Goal: Task Accomplishment & Management: Use online tool/utility

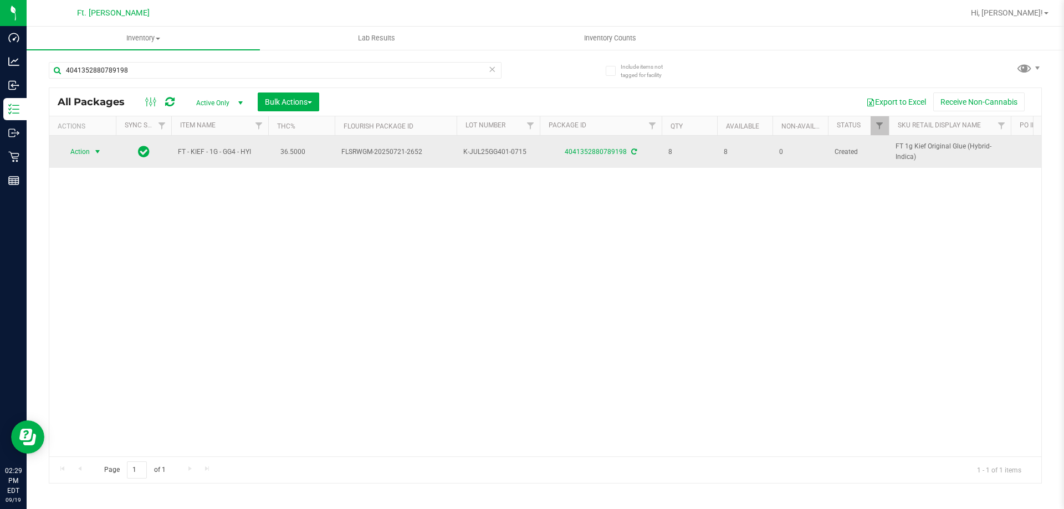
click at [101, 154] on span "select" at bounding box center [97, 151] width 9 height 9
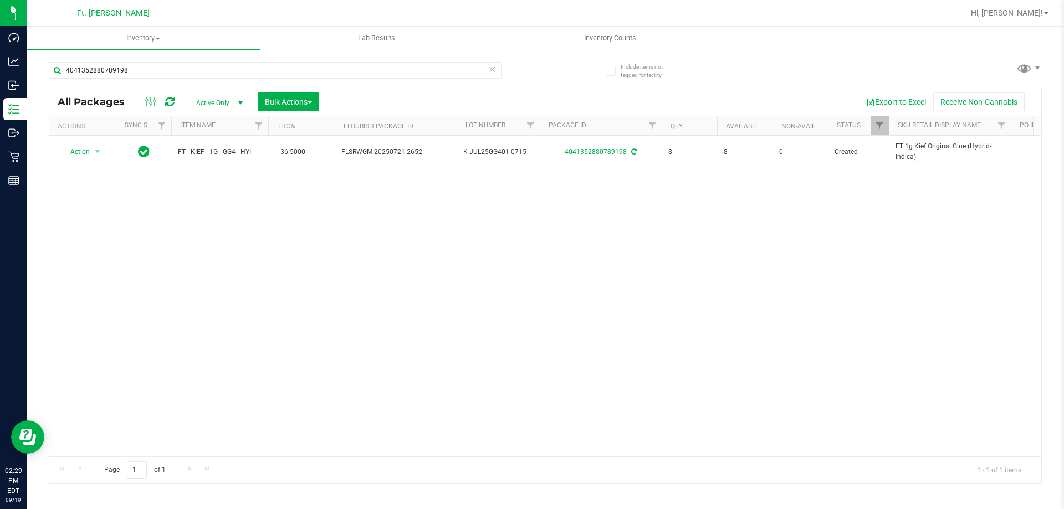
drag, startPoint x: 263, startPoint y: 252, endPoint x: 0, endPoint y: 169, distance: 275.4
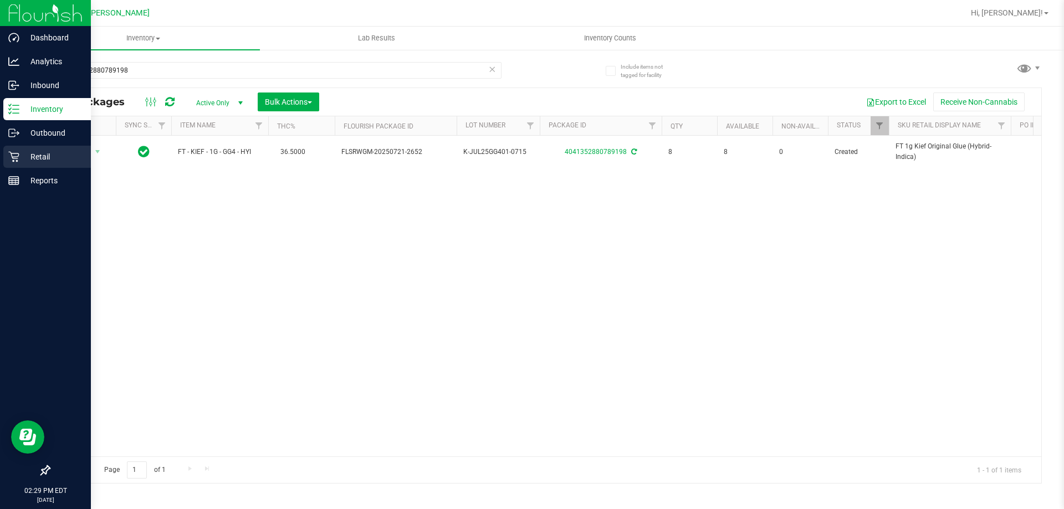
click at [263, 251] on div "Action Action Adjust qty Create package Edit attributes Global inventory Locate…" at bounding box center [545, 296] width 992 height 321
click at [16, 154] on icon at bounding box center [13, 156] width 11 height 11
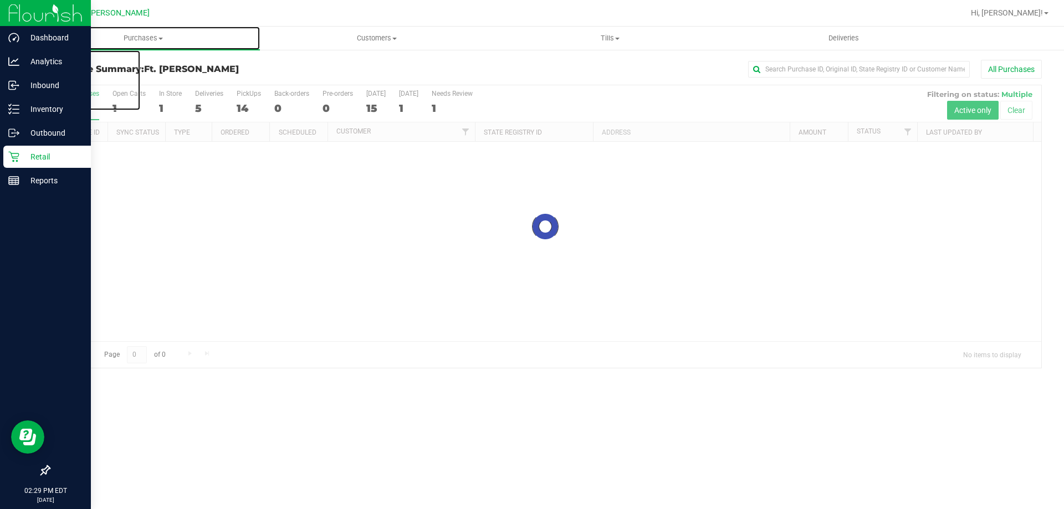
click at [202, 40] on span "Purchases" at bounding box center [143, 38] width 233 height 10
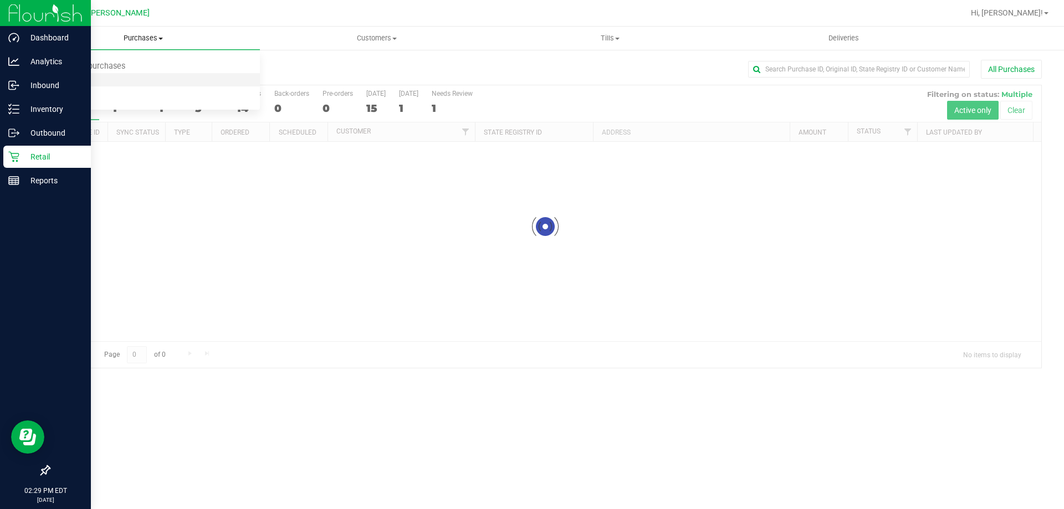
click at [173, 80] on li "Fulfillment" at bounding box center [143, 80] width 233 height 13
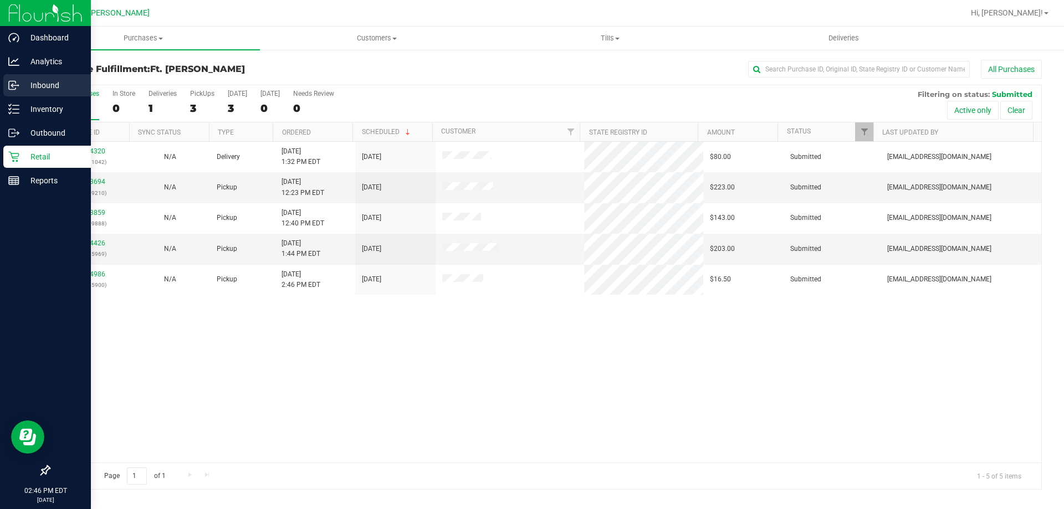
click at [25, 85] on p "Inbound" at bounding box center [52, 85] width 67 height 13
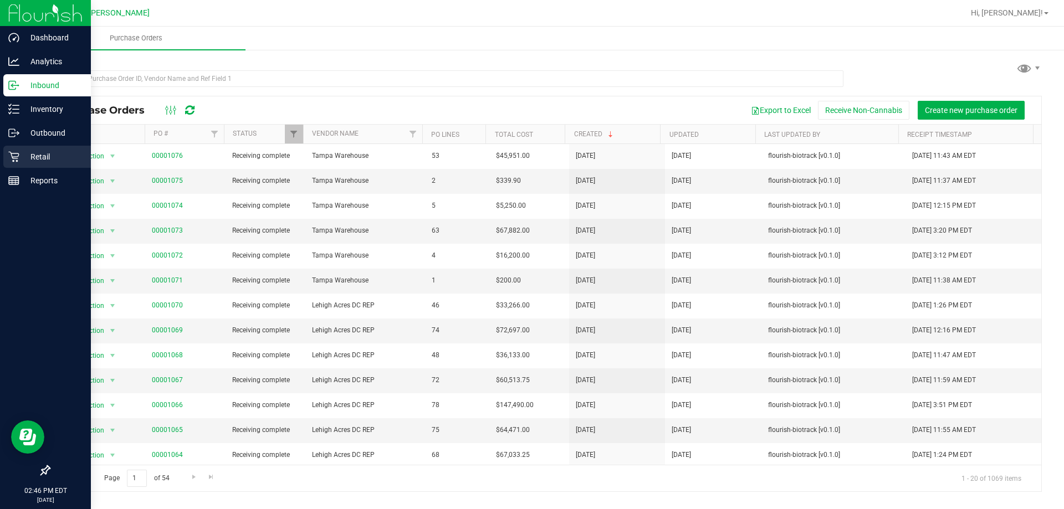
click at [20, 154] on p "Retail" at bounding box center [52, 156] width 67 height 13
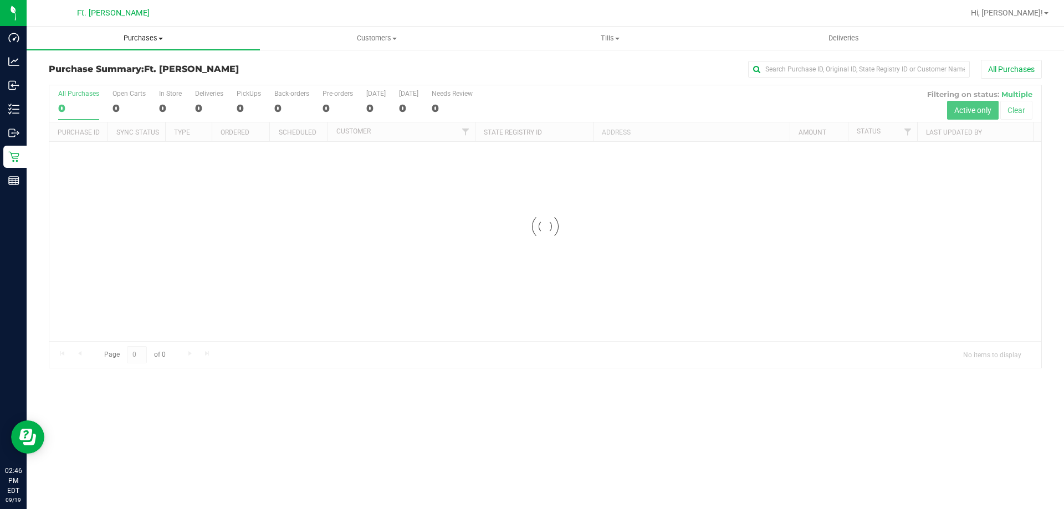
click at [206, 41] on span "Purchases" at bounding box center [143, 38] width 233 height 10
click at [173, 79] on li "Fulfillment" at bounding box center [143, 80] width 233 height 13
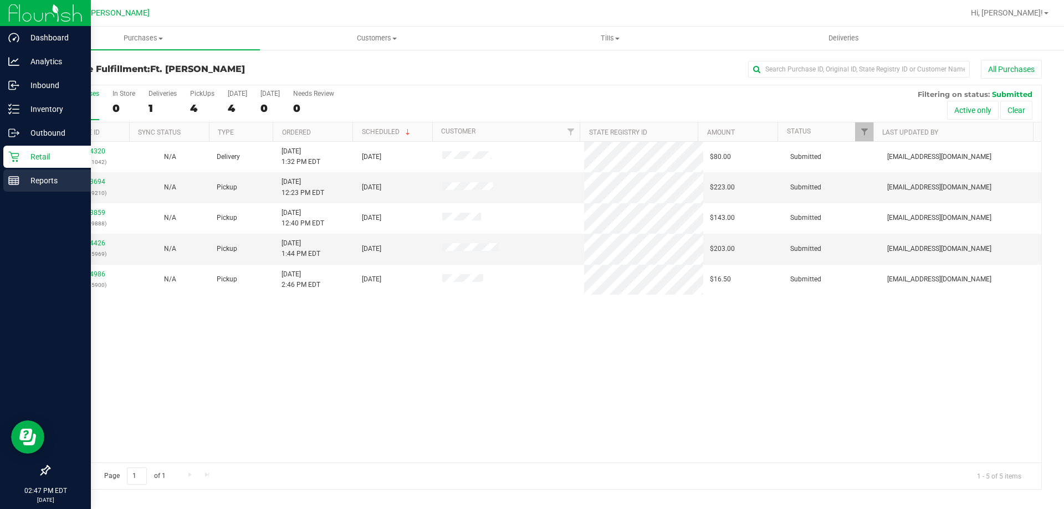
click at [28, 172] on div "Reports" at bounding box center [47, 181] width 88 height 22
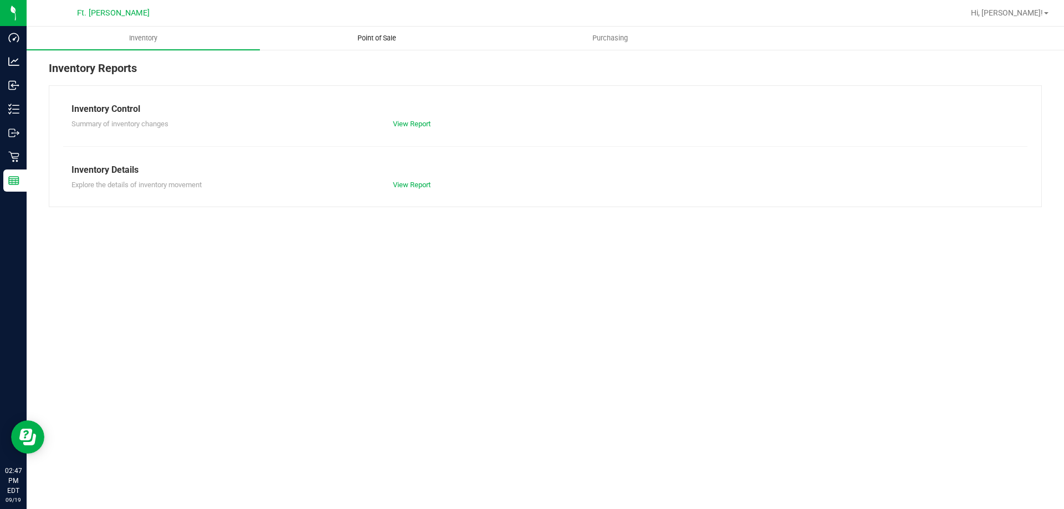
click at [316, 36] on uib-tab-heading "Point of Sale" at bounding box center [376, 38] width 232 height 22
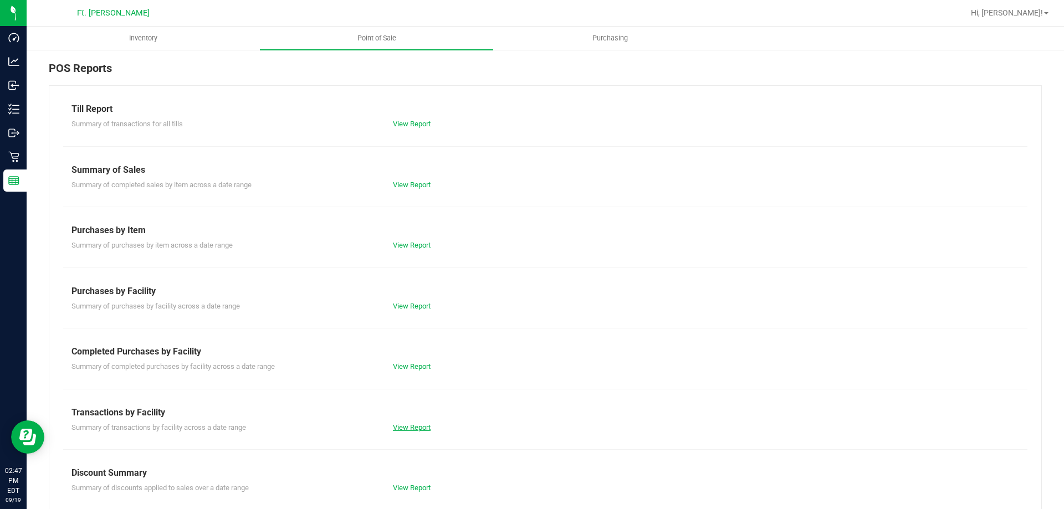
click at [403, 429] on link "View Report" at bounding box center [412, 427] width 38 height 8
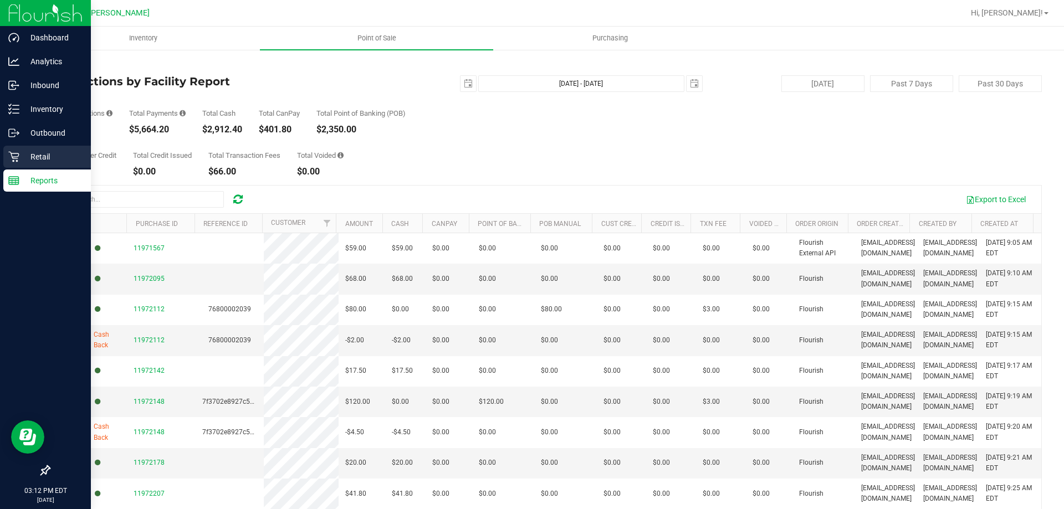
click at [44, 152] on p "Retail" at bounding box center [52, 156] width 67 height 13
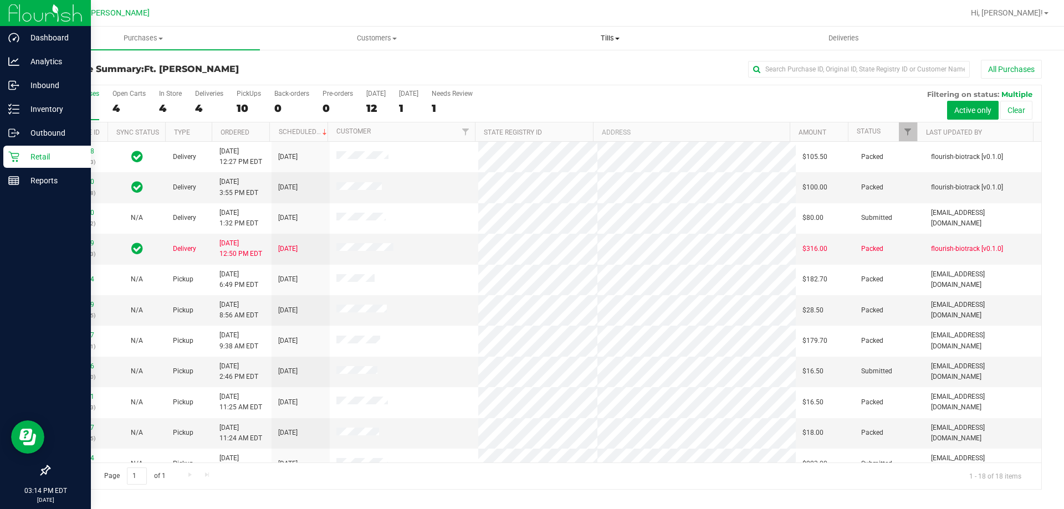
click at [622, 34] on span "Tills" at bounding box center [610, 38] width 232 height 10
click at [557, 66] on span "Manage tills" at bounding box center [530, 66] width 75 height 9
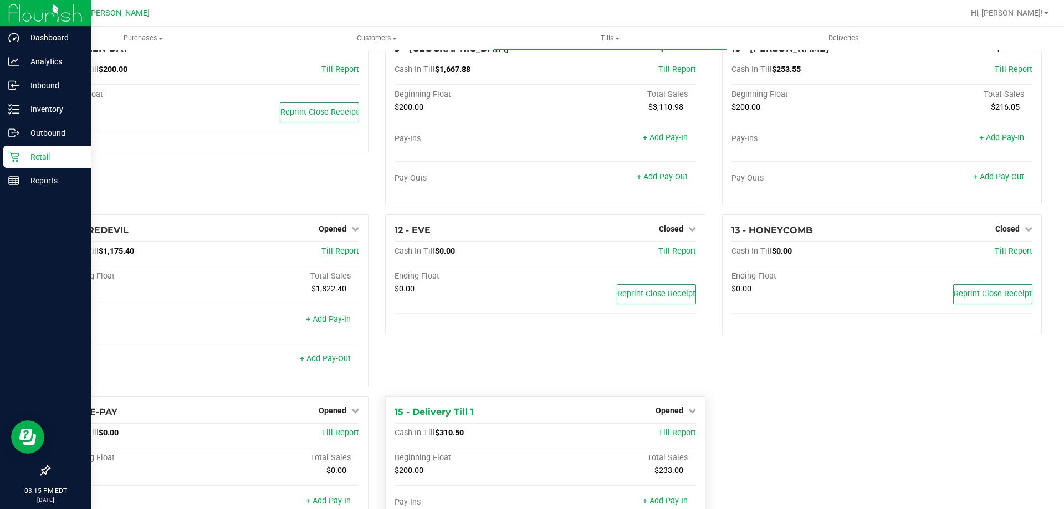
scroll to position [509, 0]
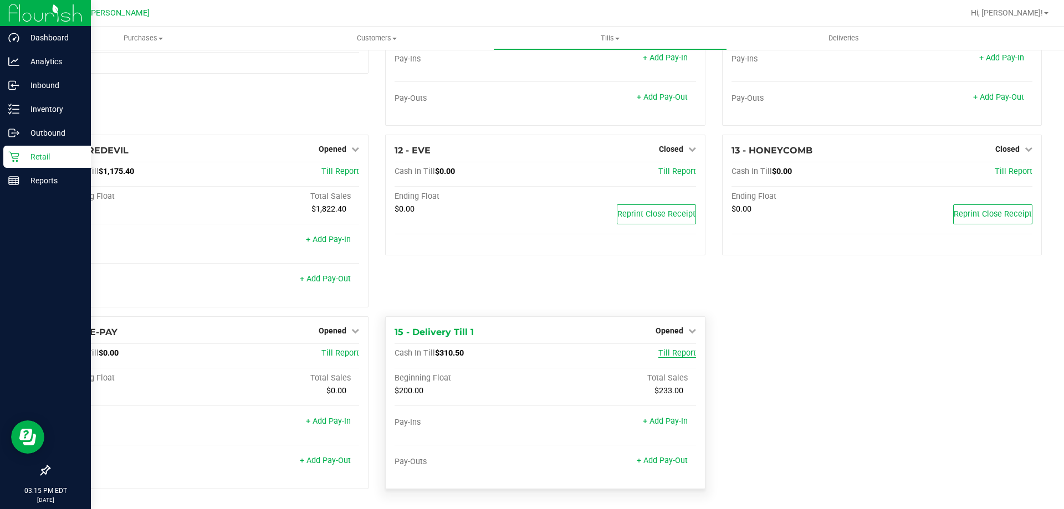
click at [665, 356] on span "Till Report" at bounding box center [677, 353] width 38 height 9
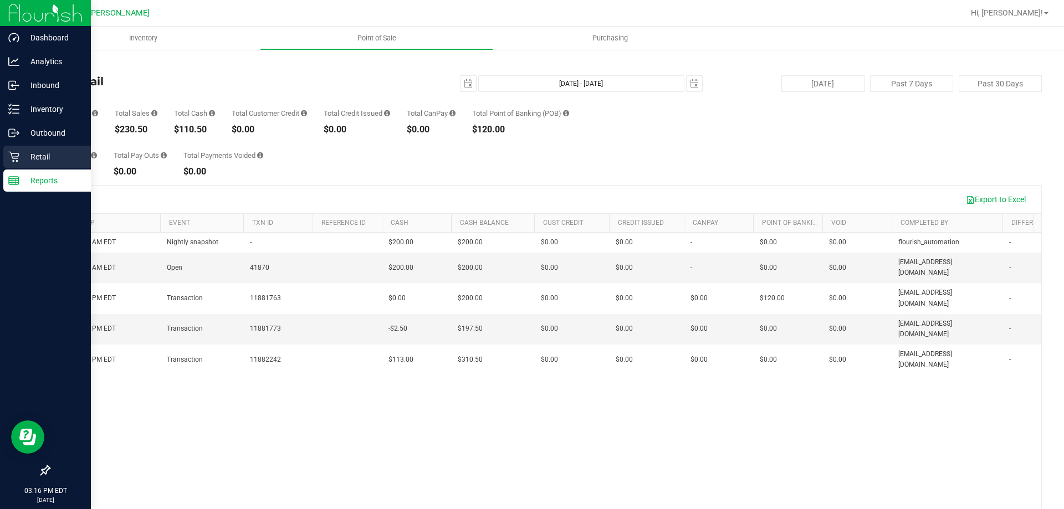
click at [17, 156] on icon at bounding box center [13, 156] width 11 height 11
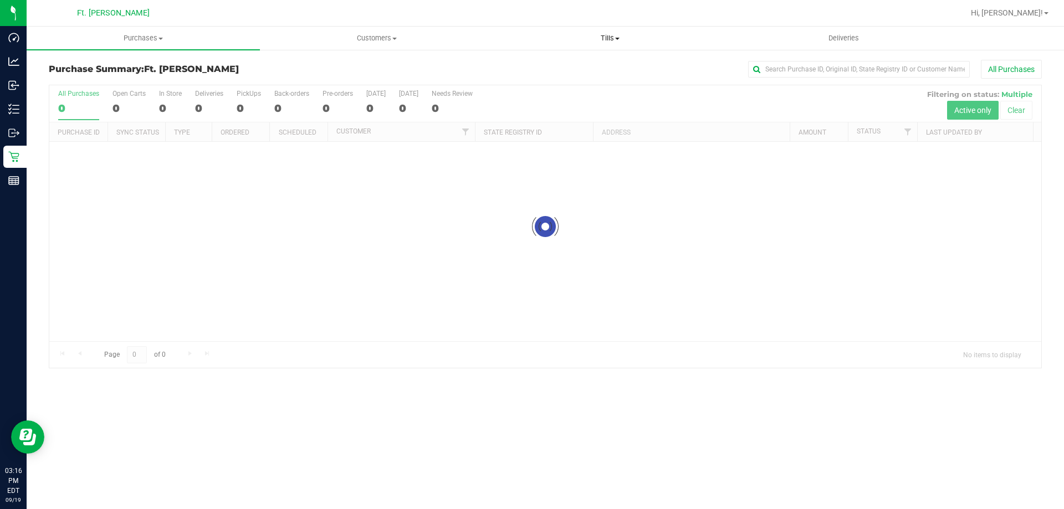
click at [599, 45] on uib-tab-heading "Tills Manage tills Reconcile e-payments" at bounding box center [610, 38] width 232 height 22
click at [591, 71] on li "Manage tills" at bounding box center [609, 66] width 233 height 13
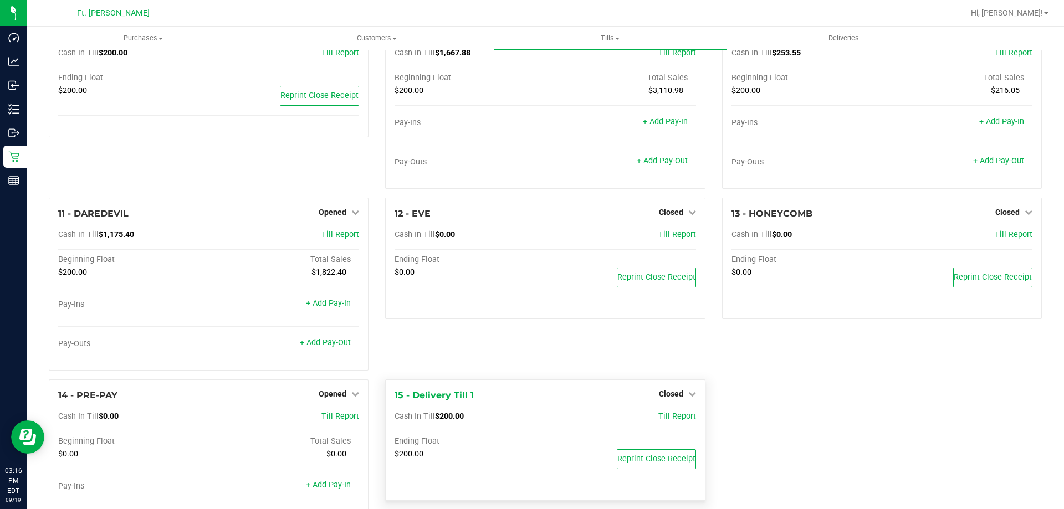
scroll to position [462, 0]
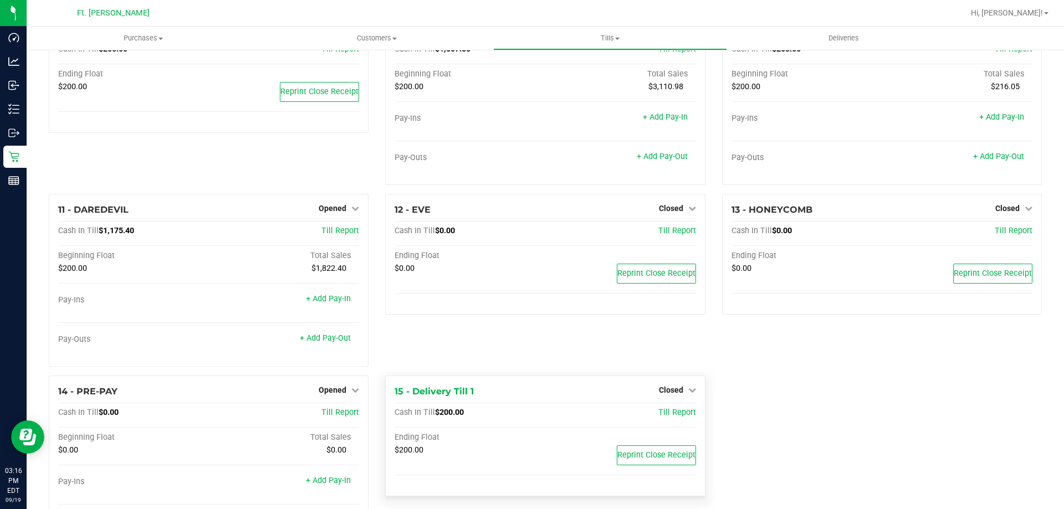
click at [686, 389] on div "Closed" at bounding box center [677, 390] width 37 height 13
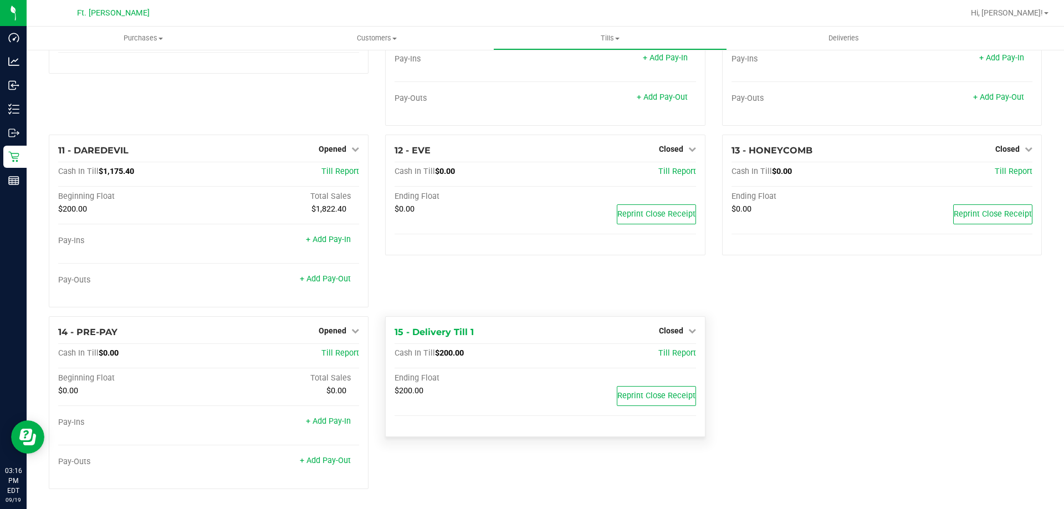
scroll to position [525, 0]
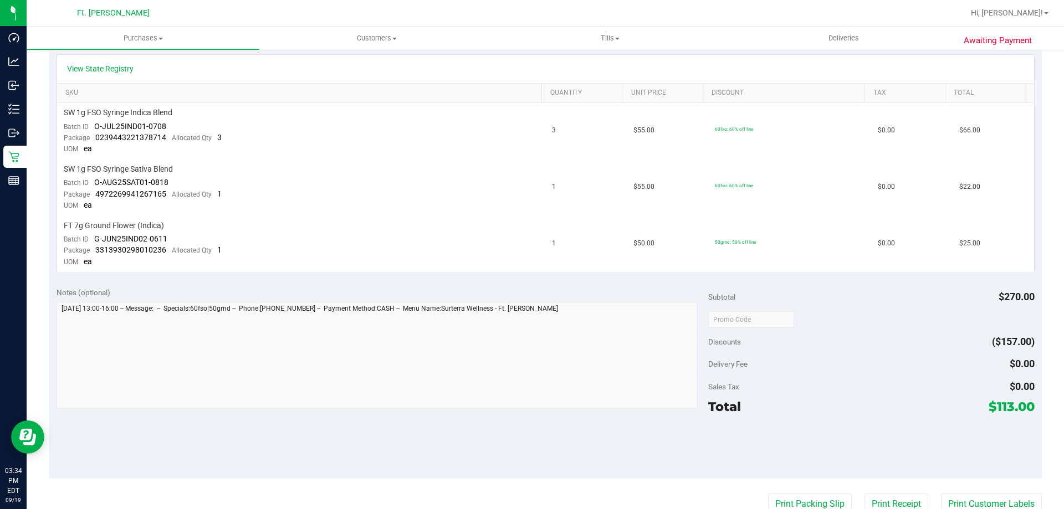
scroll to position [173, 0]
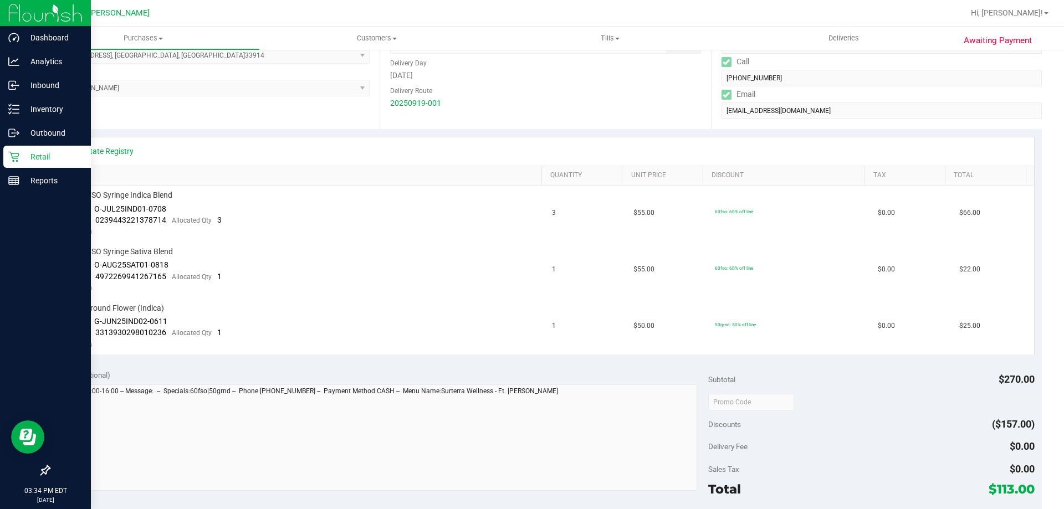
click at [19, 159] on icon at bounding box center [13, 156] width 11 height 11
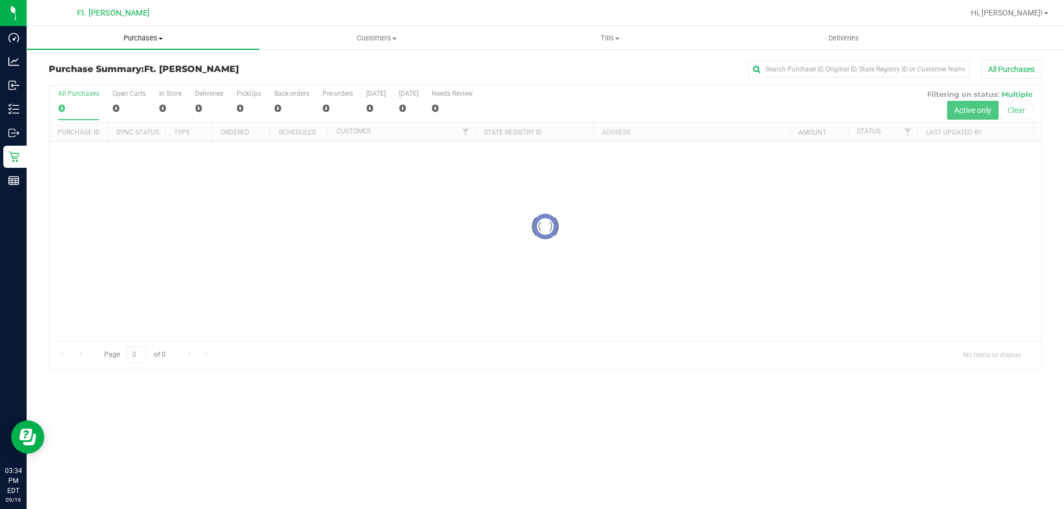
click at [179, 32] on uib-tab-heading "Purchases Summary of purchases Fulfillment All purchases" at bounding box center [143, 38] width 232 height 22
click at [176, 78] on li "Fulfillment" at bounding box center [143, 80] width 233 height 13
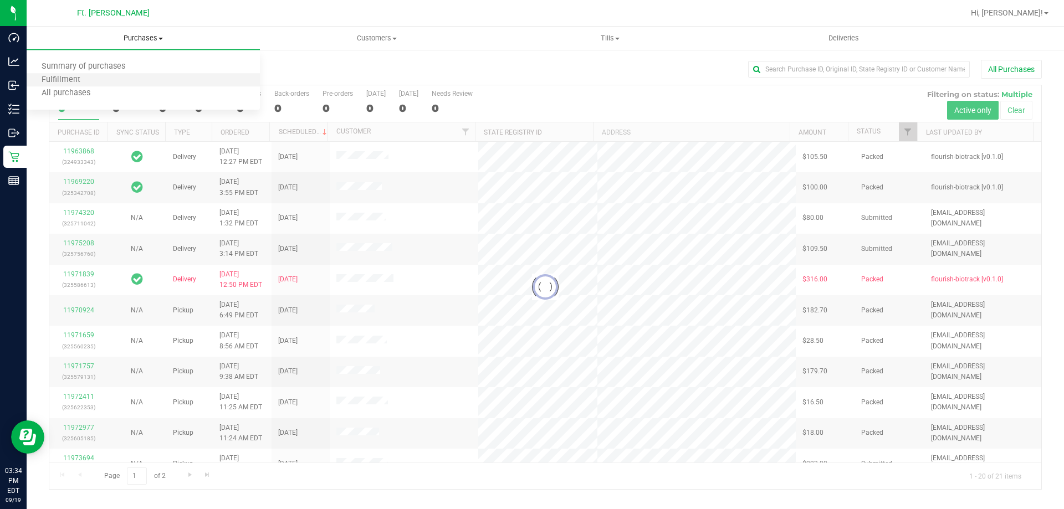
click at [177, 78] on li "Fulfillment" at bounding box center [143, 80] width 233 height 13
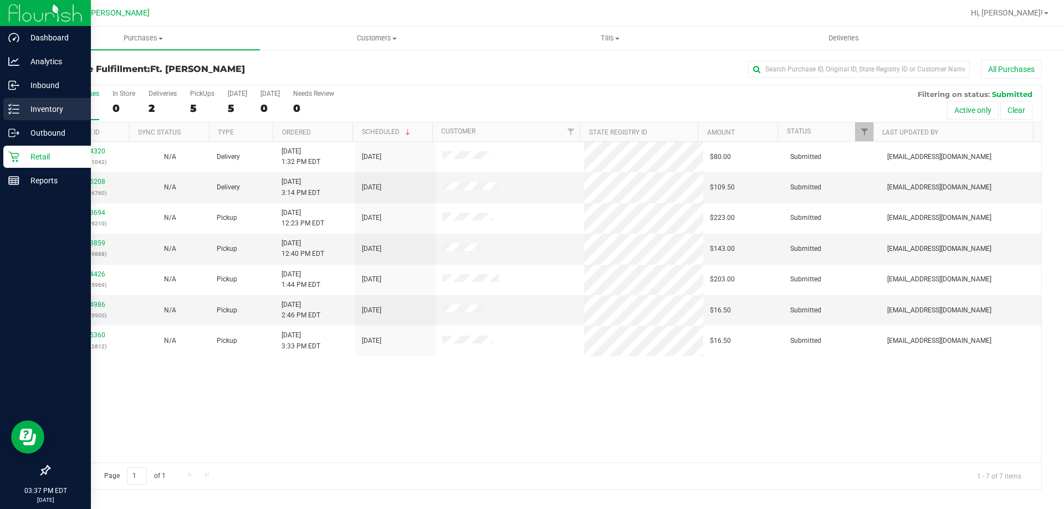
click at [16, 113] on line at bounding box center [16, 113] width 6 height 0
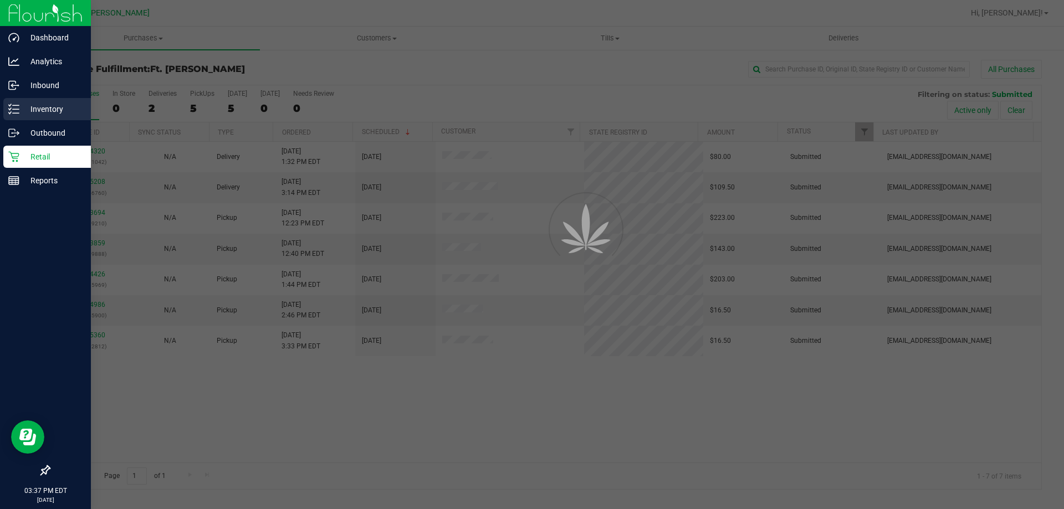
click at [22, 108] on p "Inventory" at bounding box center [52, 109] width 67 height 13
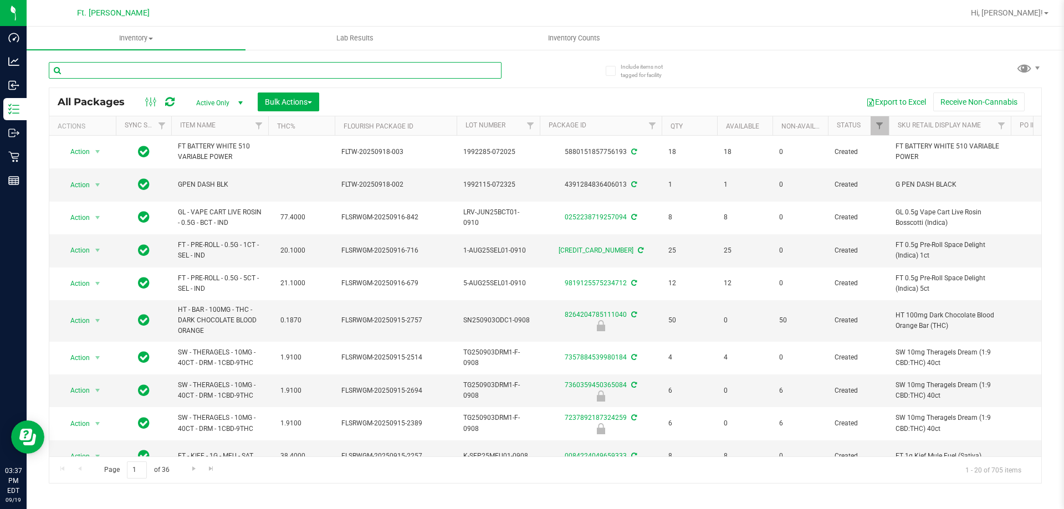
click at [164, 70] on input "text" at bounding box center [275, 70] width 453 height 17
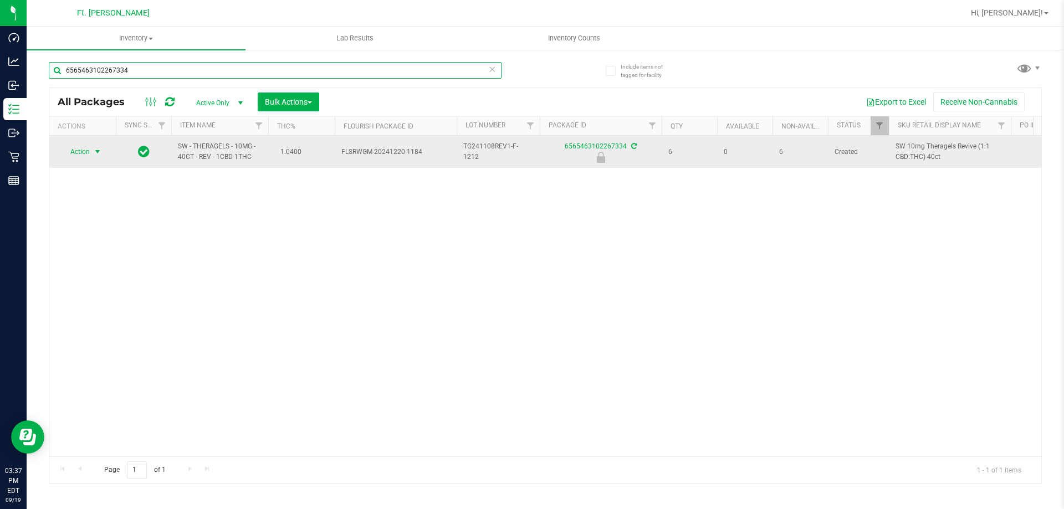
type input "6565463102267334"
click at [93, 152] on span "select" at bounding box center [97, 151] width 9 height 9
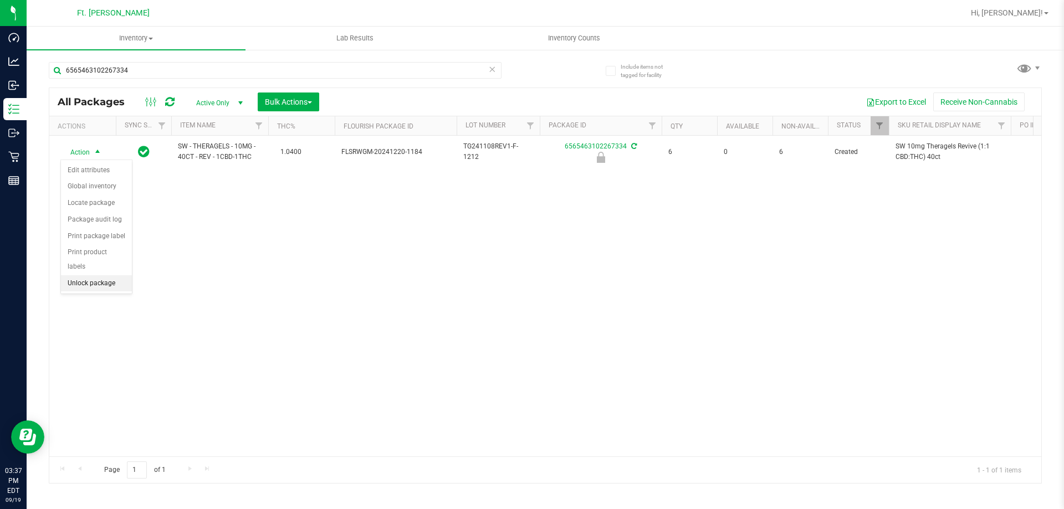
click at [89, 275] on li "Unlock package" at bounding box center [96, 283] width 71 height 17
